Goal: Task Accomplishment & Management: Use online tool/utility

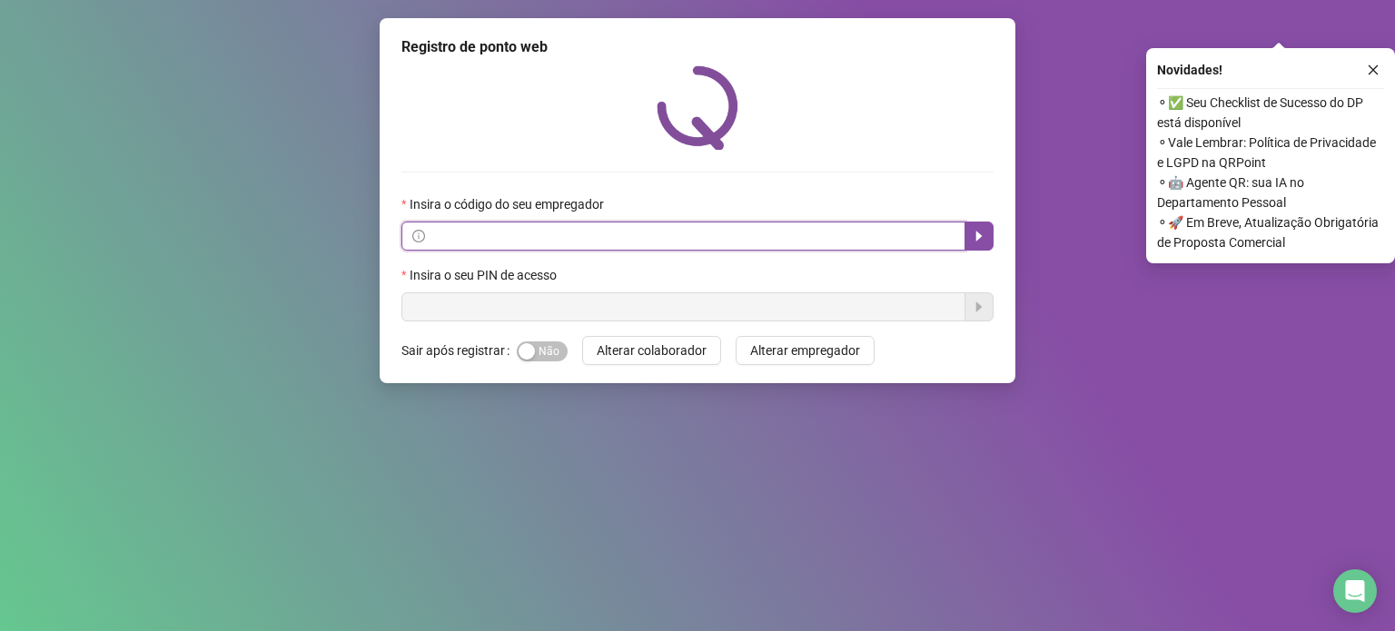
click at [655, 235] on input "text" at bounding box center [692, 236] width 526 height 20
click at [654, 235] on input "text" at bounding box center [692, 236] width 526 height 20
click at [648, 236] on input "text" at bounding box center [692, 236] width 526 height 20
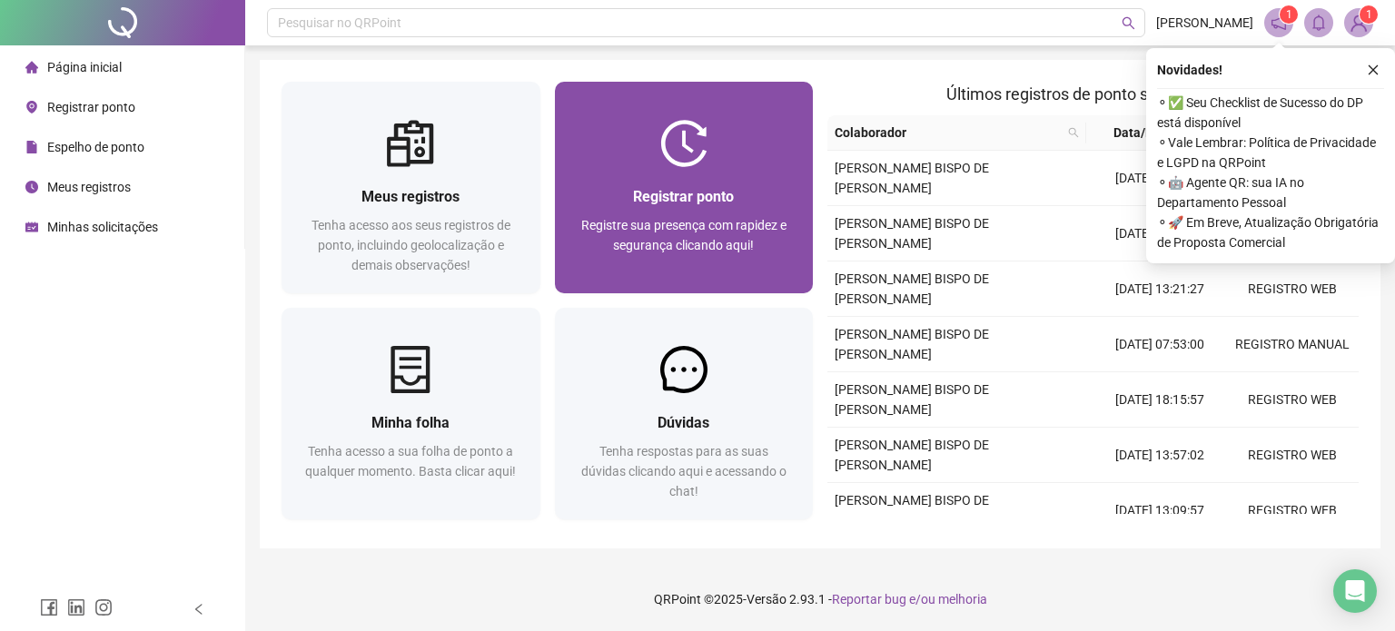
click at [779, 199] on div "Registrar ponto" at bounding box center [684, 196] width 215 height 23
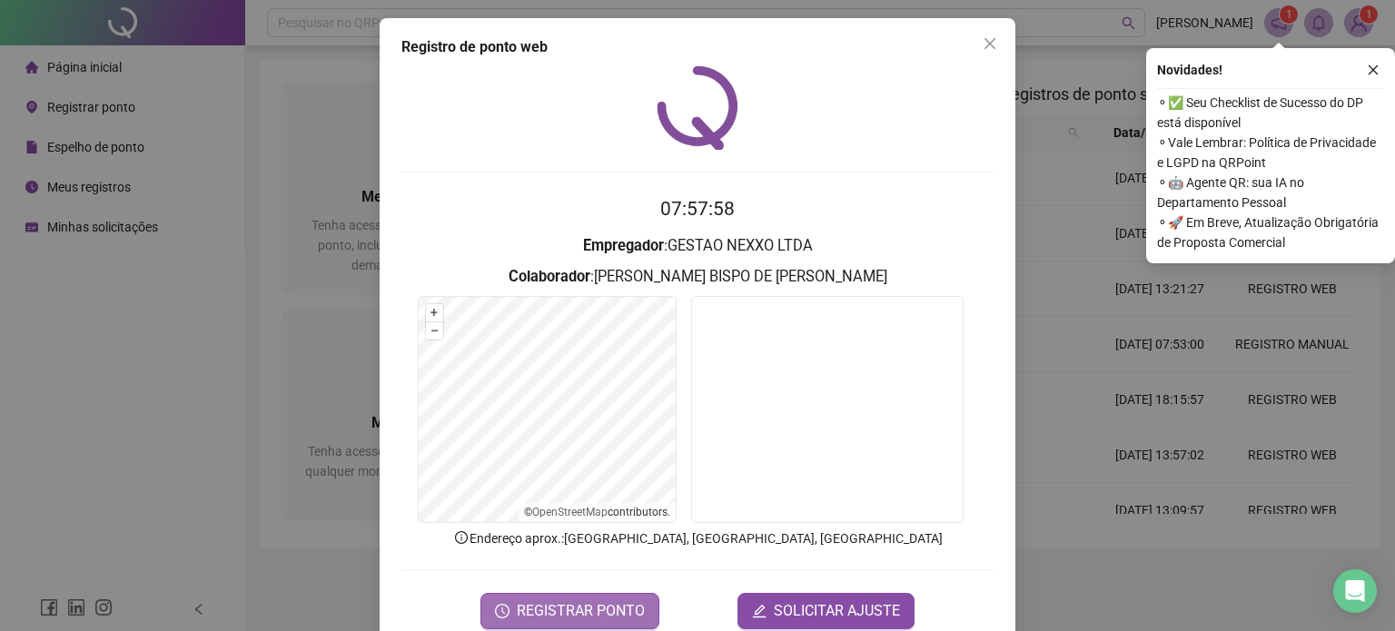
click at [575, 613] on span "REGISTRAR PONTO" at bounding box center [581, 611] width 128 height 22
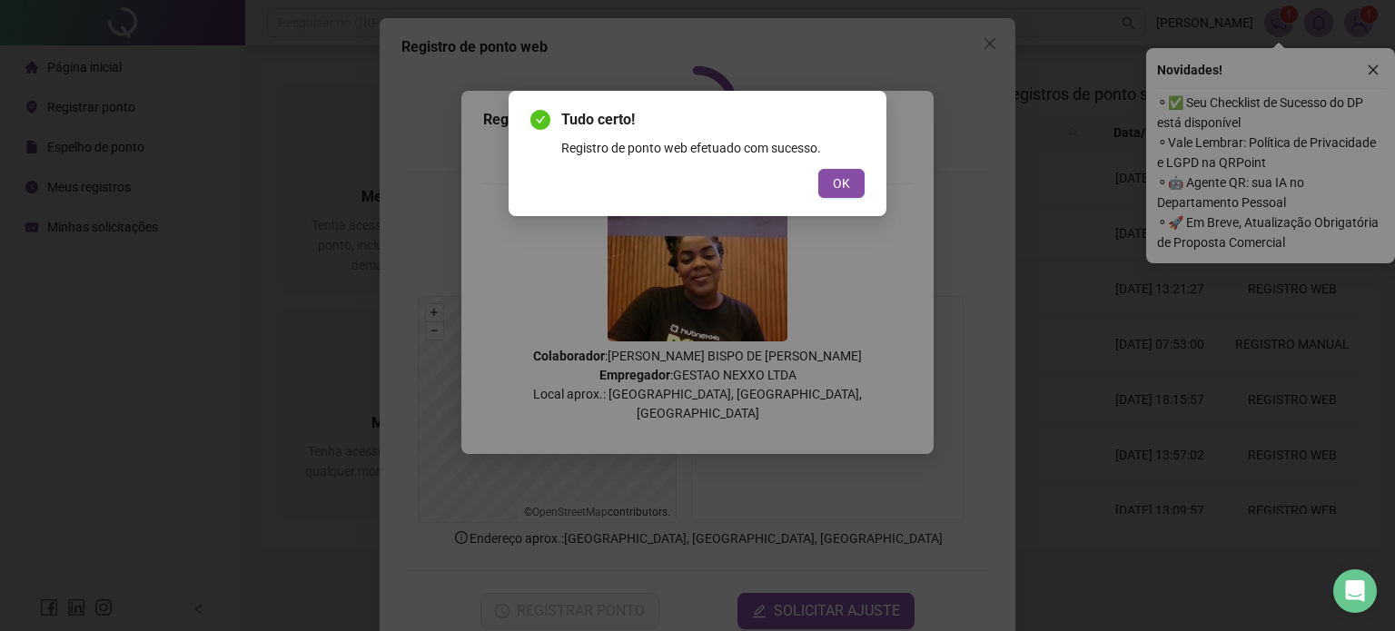
drag, startPoint x: 841, startPoint y: 188, endPoint x: 918, endPoint y: 99, distance: 117.8
click at [840, 188] on span "OK" at bounding box center [841, 183] width 17 height 20
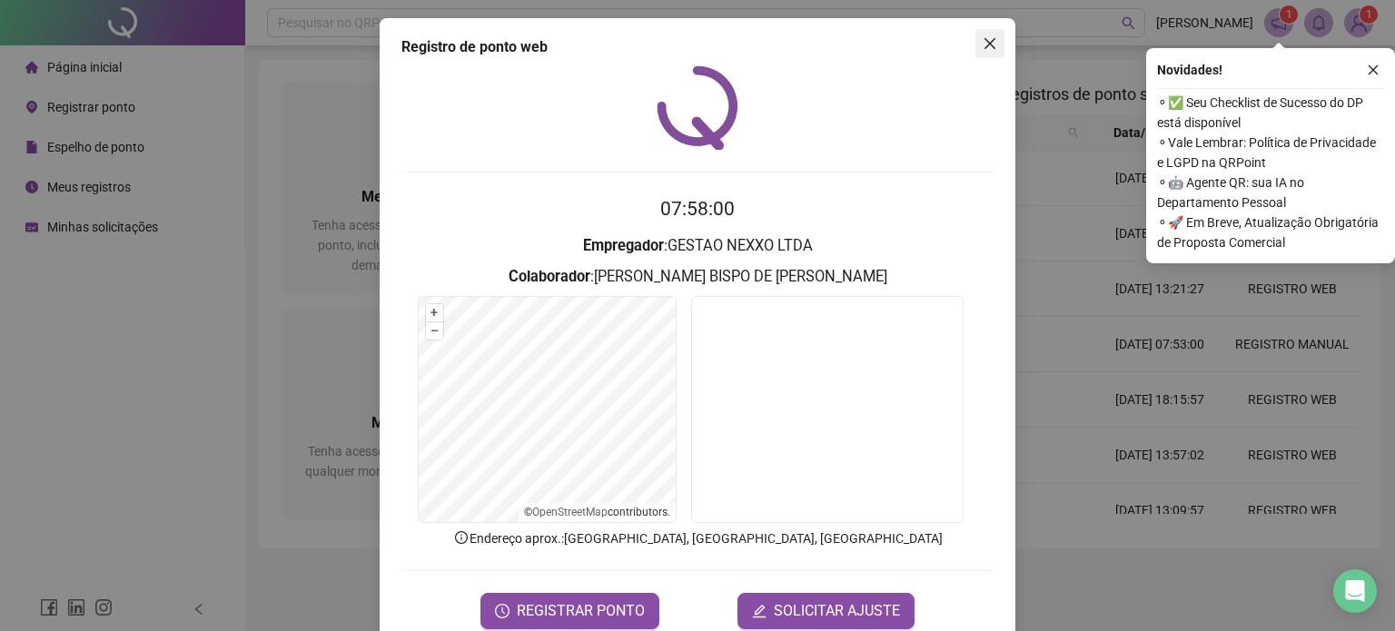
click at [983, 45] on icon "close" at bounding box center [990, 43] width 15 height 15
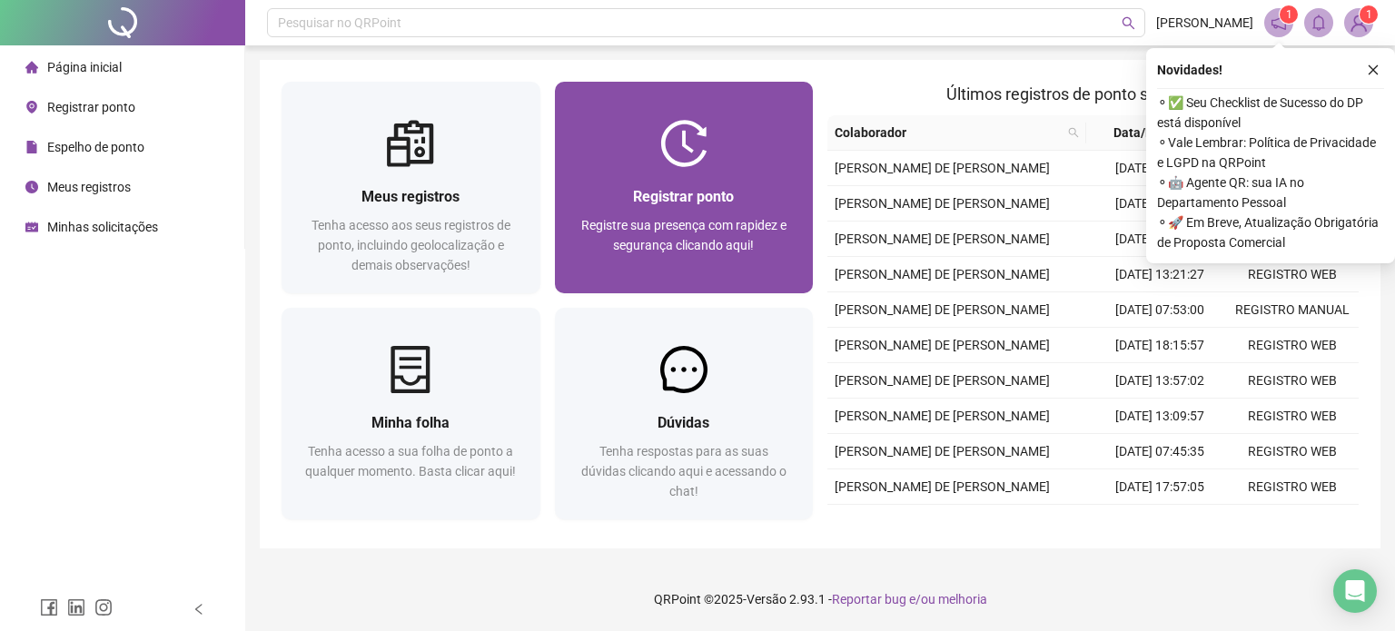
click at [763, 186] on div "Registrar ponto" at bounding box center [684, 196] width 215 height 23
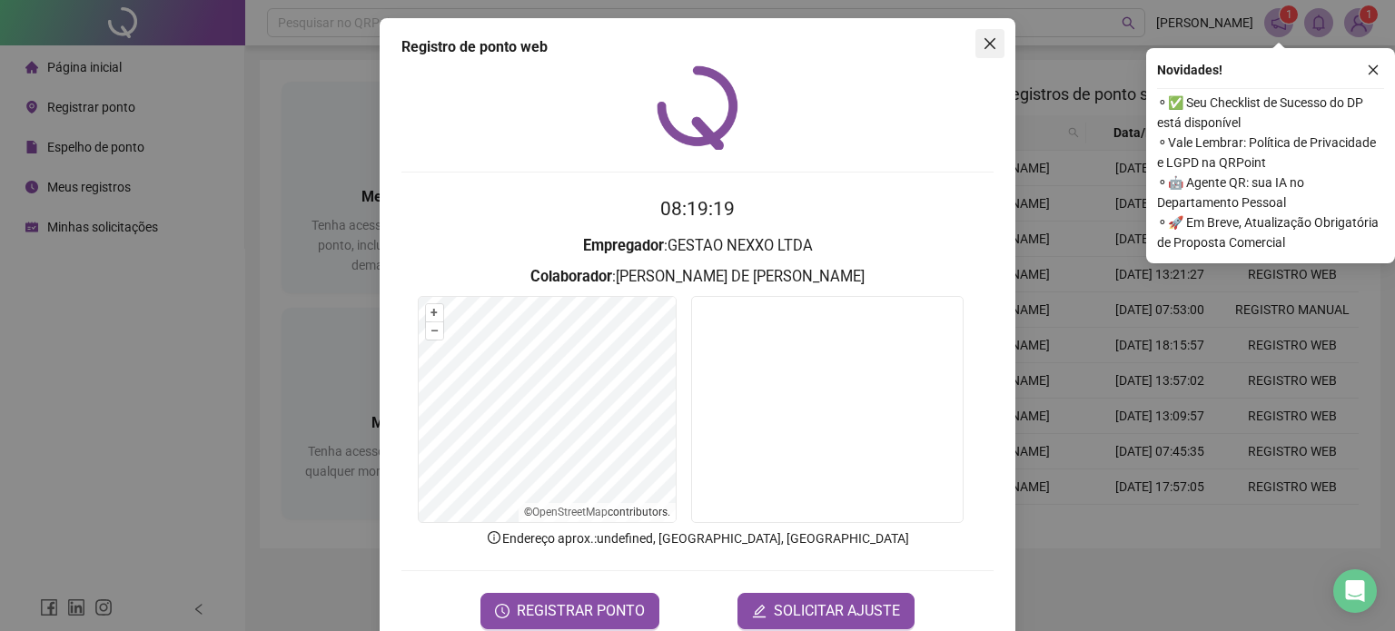
click at [992, 37] on span "Close" at bounding box center [989, 43] width 29 height 15
